Goal: Task Accomplishment & Management: Use online tool/utility

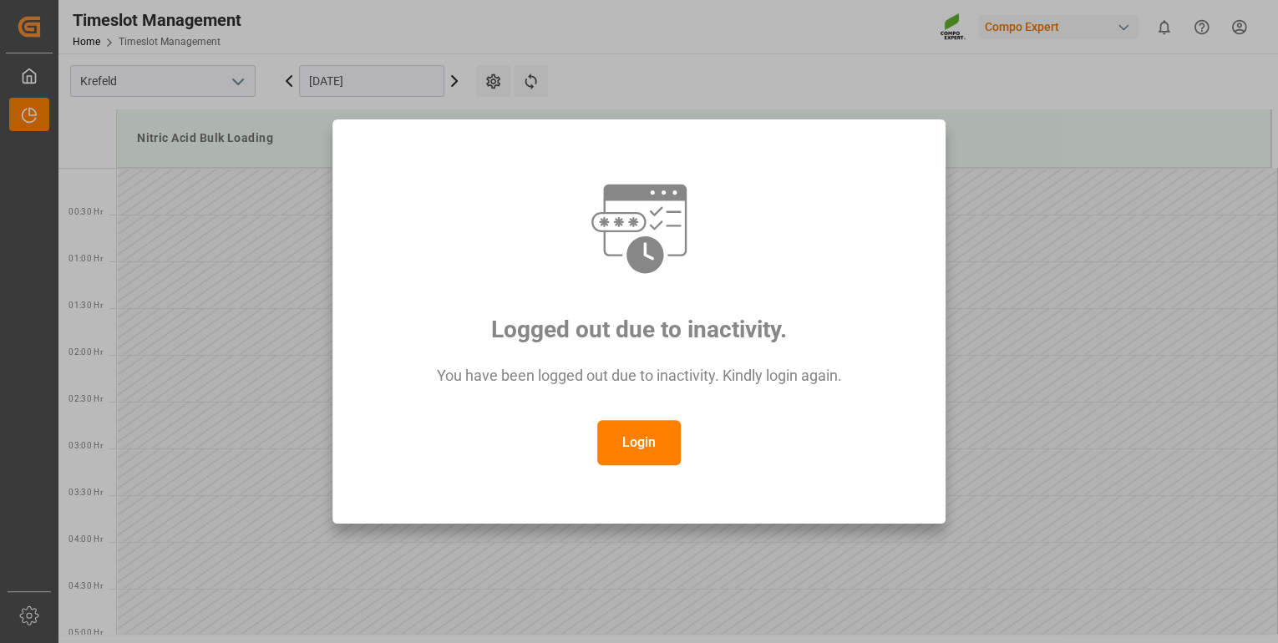
scroll to position [935, 0]
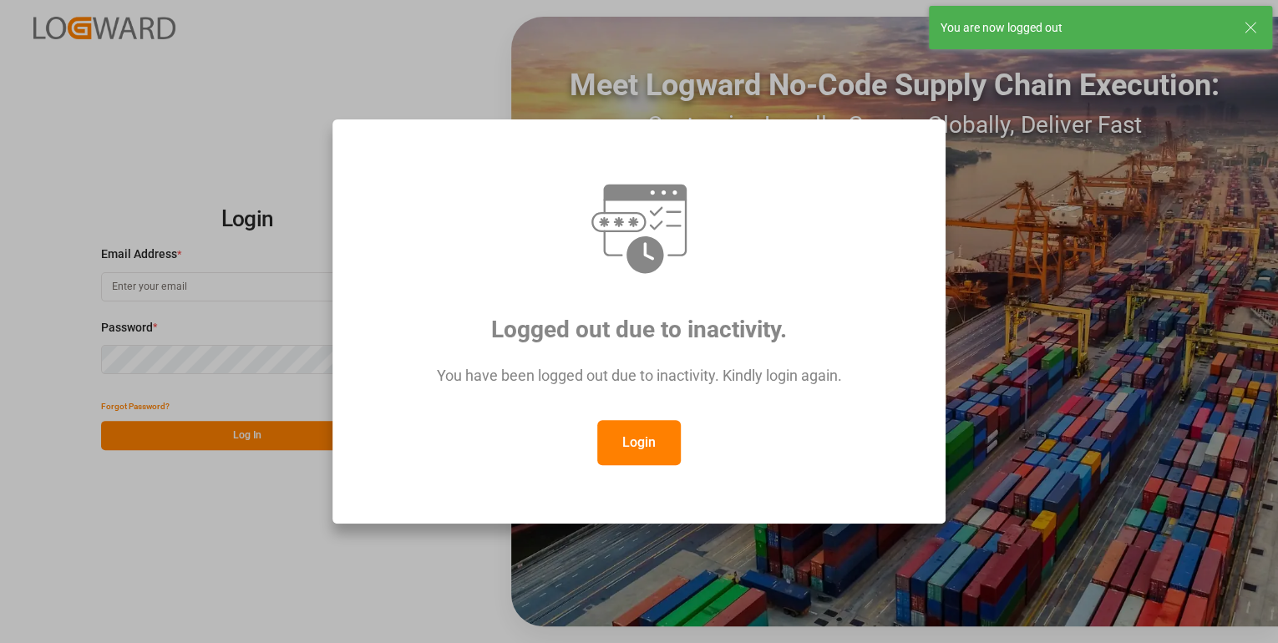
type input "[PERSON_NAME][EMAIL_ADDRESS][PERSON_NAME][DOMAIN_NAME]"
click at [650, 438] on button "Login" at bounding box center [639, 442] width 84 height 45
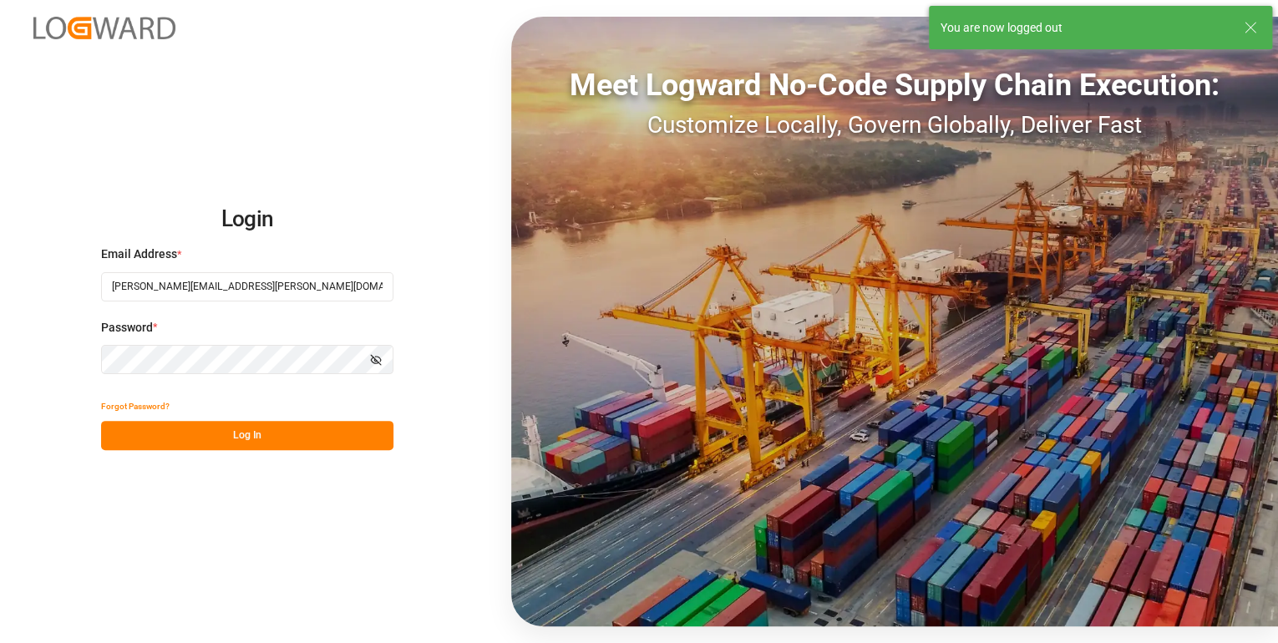
click at [299, 436] on button "Log In" at bounding box center [247, 435] width 292 height 29
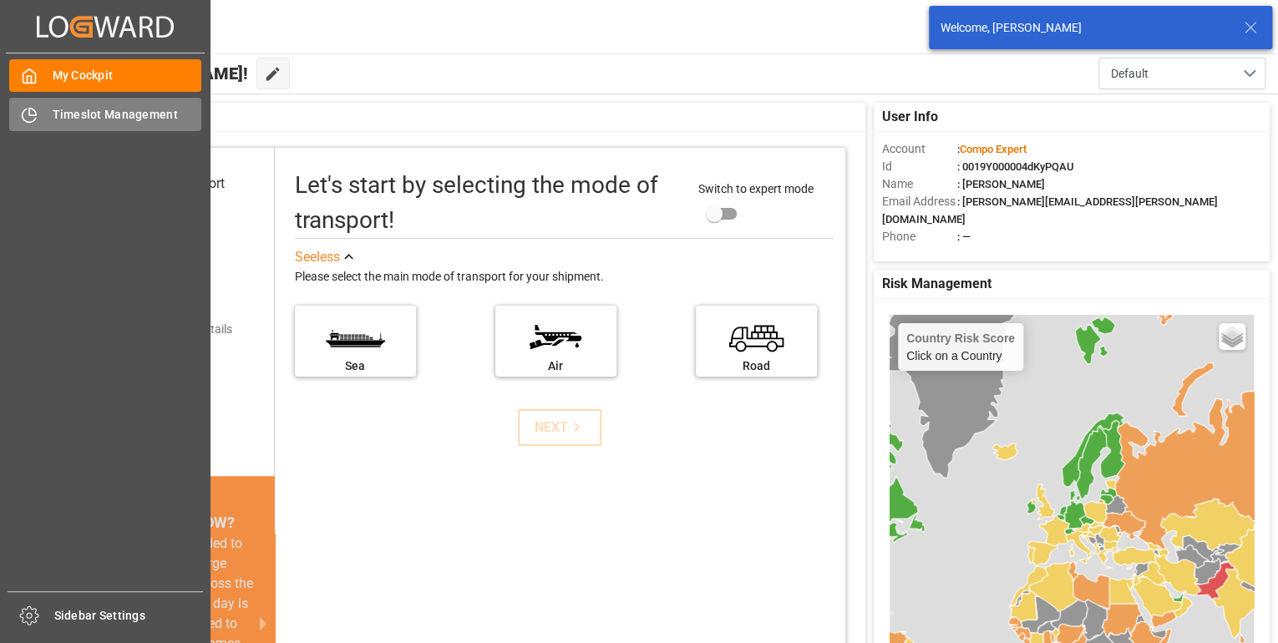
click at [47, 112] on div "Timeslot Management Timeslot Management" at bounding box center [105, 114] width 192 height 33
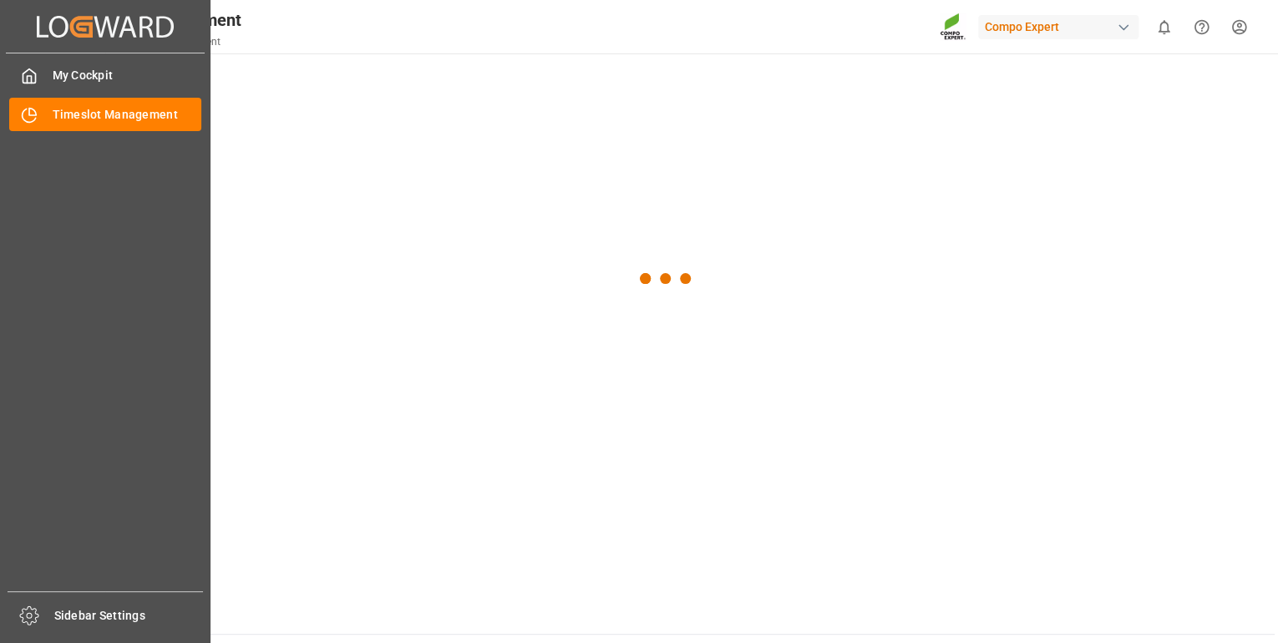
click at [47, 112] on div "Timeslot Management Timeslot Management" at bounding box center [105, 114] width 192 height 33
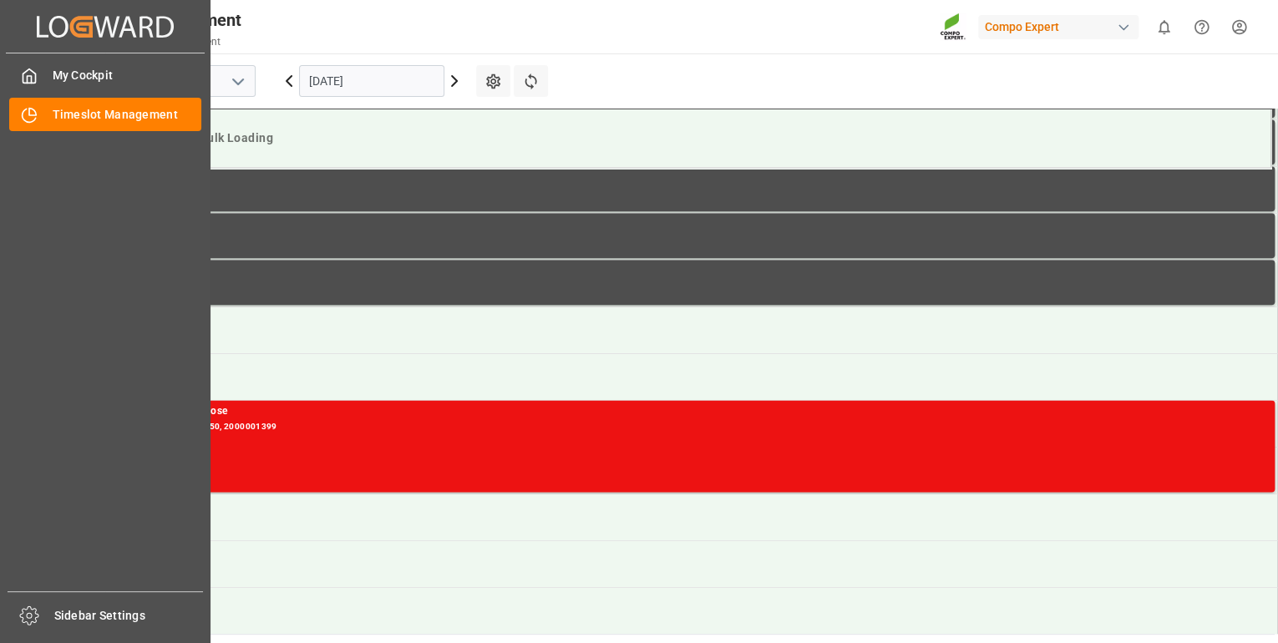
scroll to position [1018, 0]
